Goal: Find contact information: Obtain details needed to contact an individual or organization

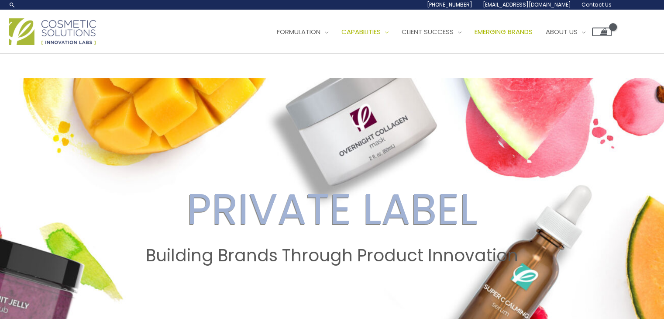
click at [475, 36] on span "Emerging Brands" at bounding box center [504, 31] width 58 height 9
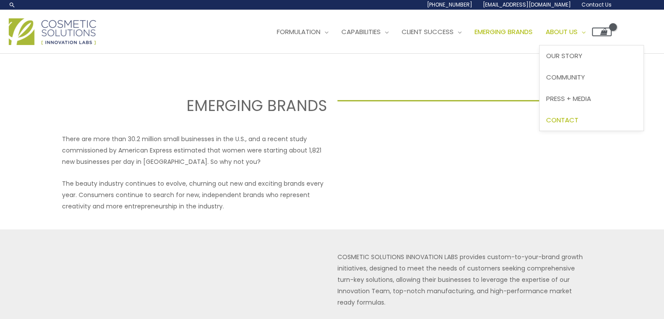
click at [540, 131] on link "Contact" at bounding box center [592, 119] width 104 height 21
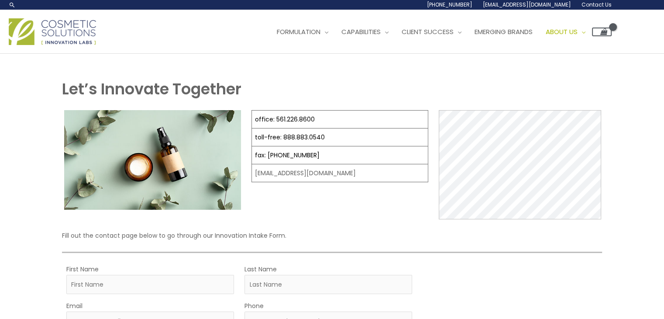
select select
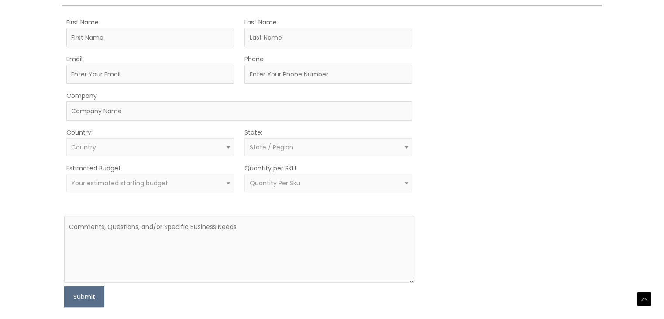
scroll to position [218, 0]
